Goal: Task Accomplishment & Management: Manage account settings

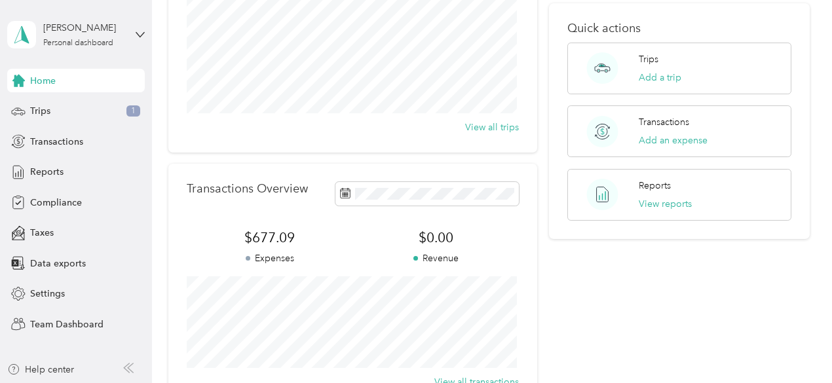
scroll to position [175, 0]
click at [667, 198] on button "View reports" at bounding box center [665, 205] width 53 height 14
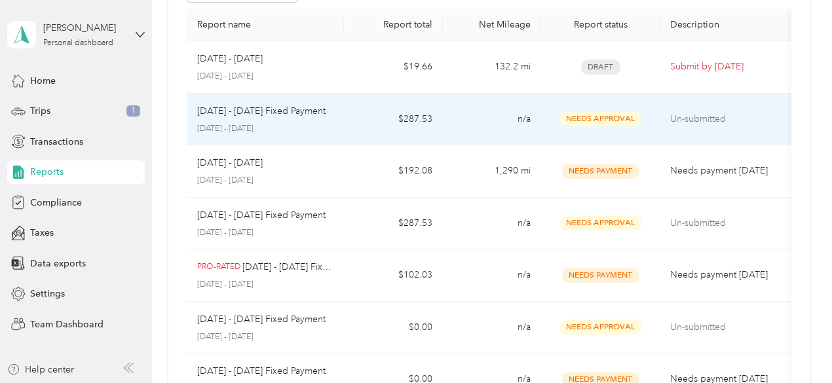
scroll to position [97, 0]
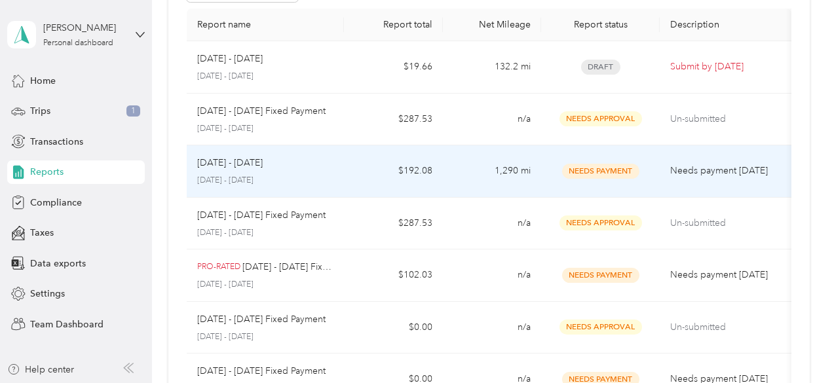
click at [587, 167] on span "Needs Payment" at bounding box center [600, 171] width 77 height 15
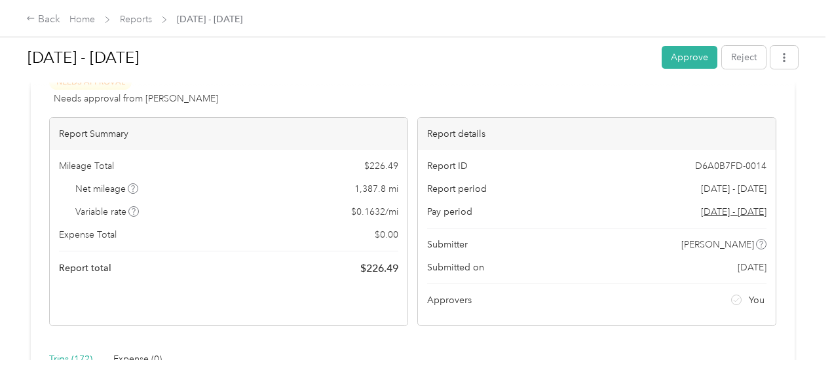
scroll to position [45, 0]
click at [674, 57] on button "Approve" at bounding box center [690, 57] width 56 height 23
